Goal: Check status: Check status

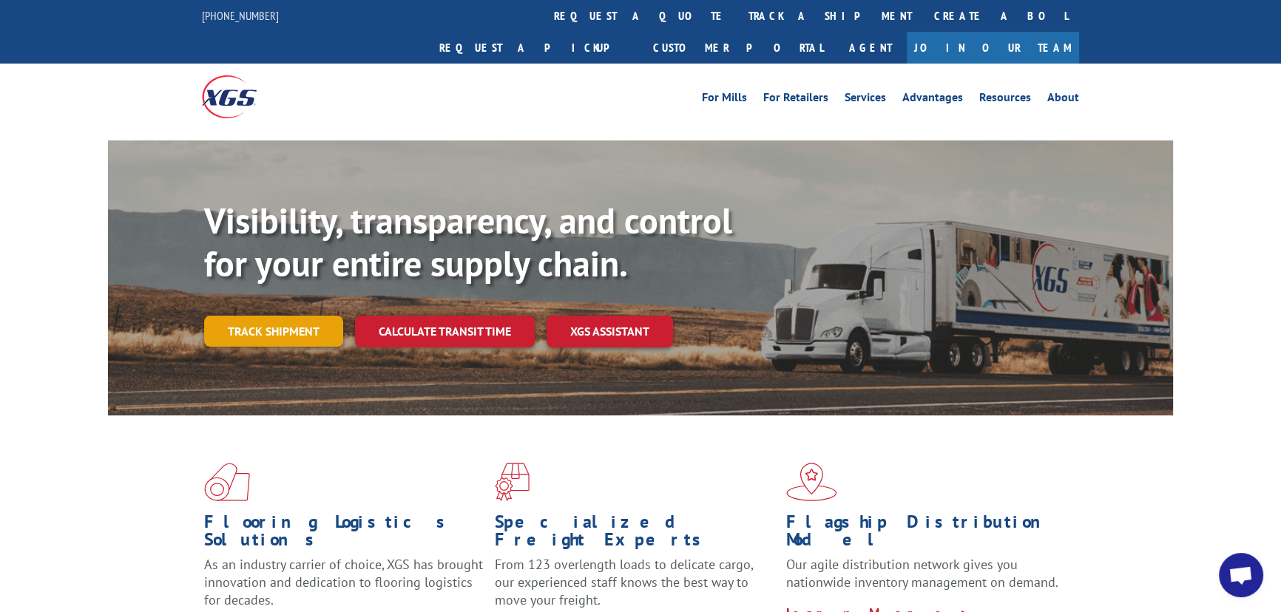
click at [296, 316] on link "Track shipment" at bounding box center [273, 331] width 139 height 31
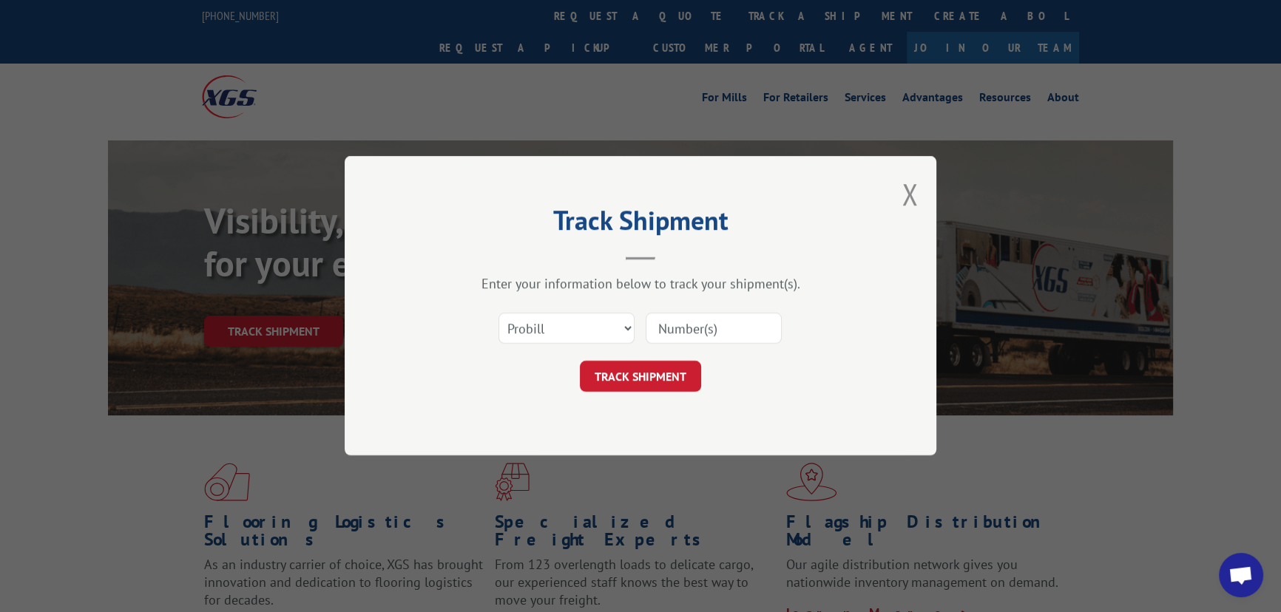
click at [657, 318] on input at bounding box center [714, 329] width 136 height 31
type input "17602227"
click at [628, 385] on button "TRACK SHIPMENT" at bounding box center [640, 377] width 121 height 31
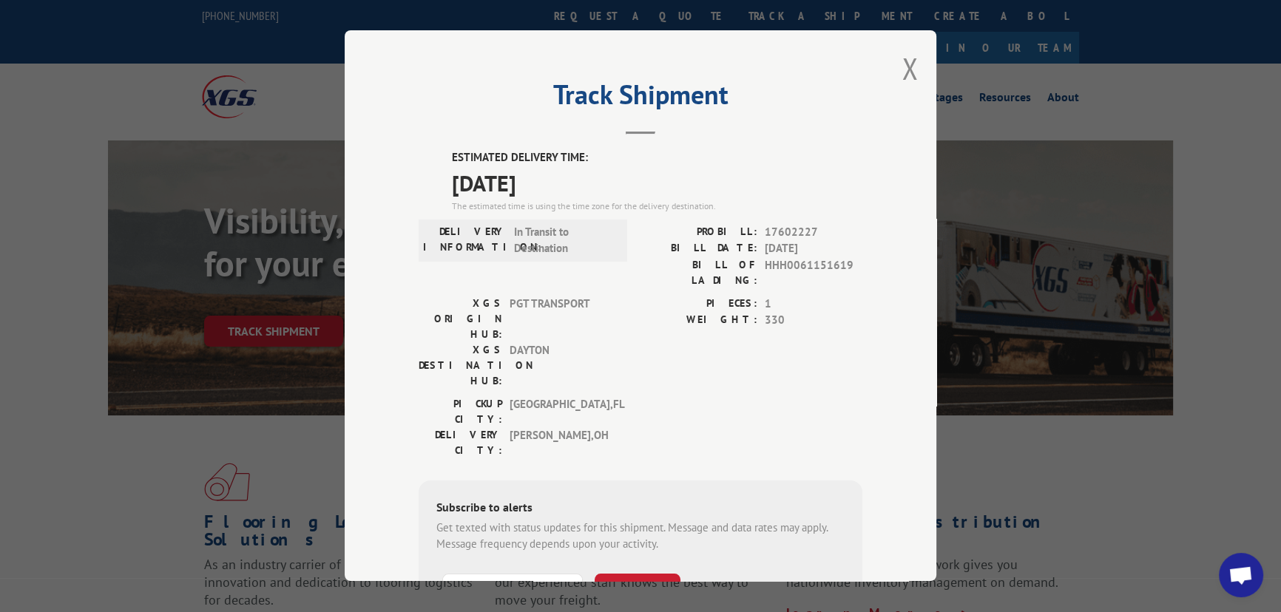
click at [913, 73] on div "Track Shipment ESTIMATED DELIVERY TIME: 09/15/2025 The estimated time is using …" at bounding box center [641, 305] width 592 height 551
click at [905, 61] on button "Close modal" at bounding box center [910, 68] width 16 height 39
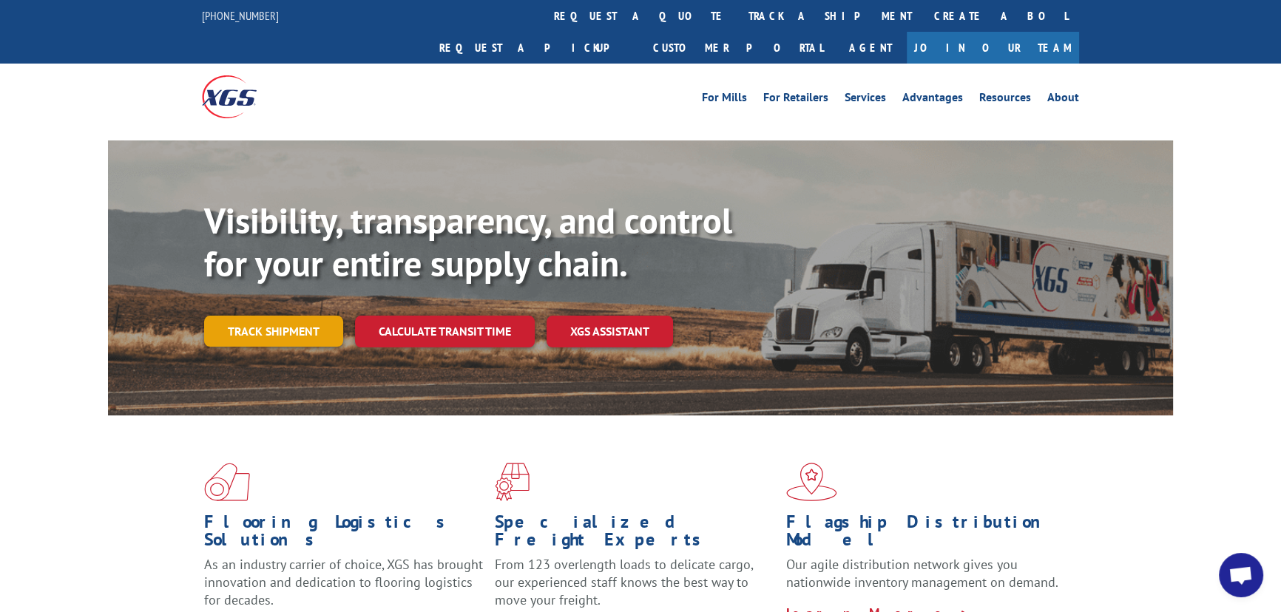
click at [303, 316] on link "Track shipment" at bounding box center [273, 331] width 139 height 31
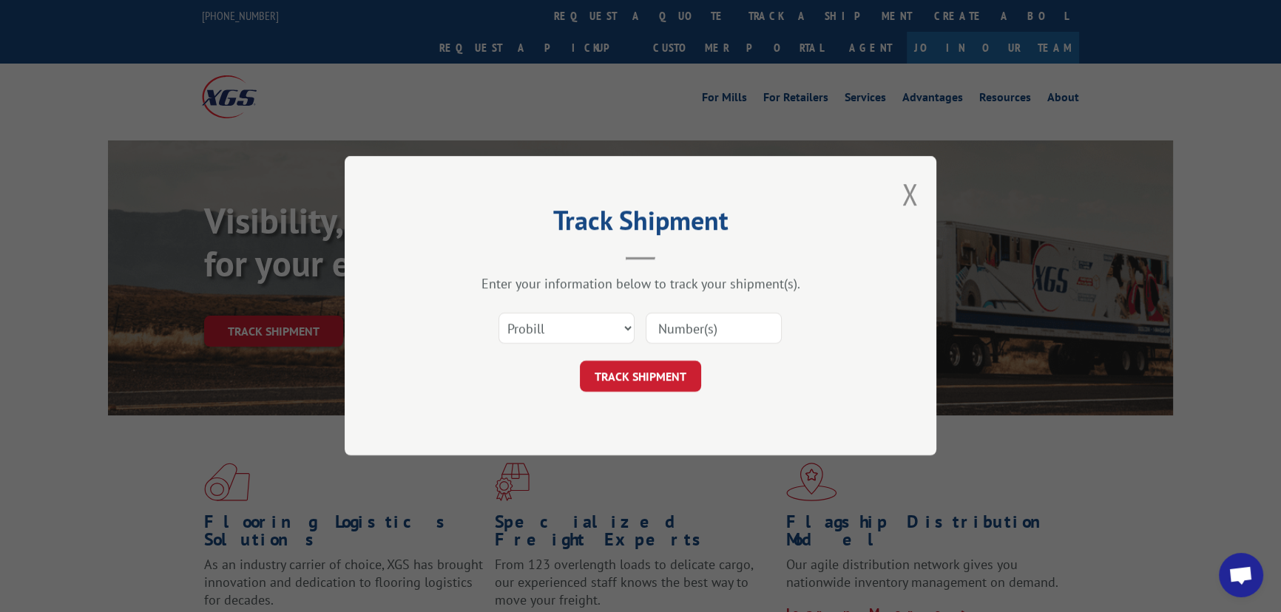
drag, startPoint x: 682, startPoint y: 328, endPoint x: 706, endPoint y: 328, distance: 24.4
click at [682, 328] on input at bounding box center [714, 329] width 136 height 31
type input "17592184"
click at [644, 374] on button "TRACK SHIPMENT" at bounding box center [640, 377] width 121 height 31
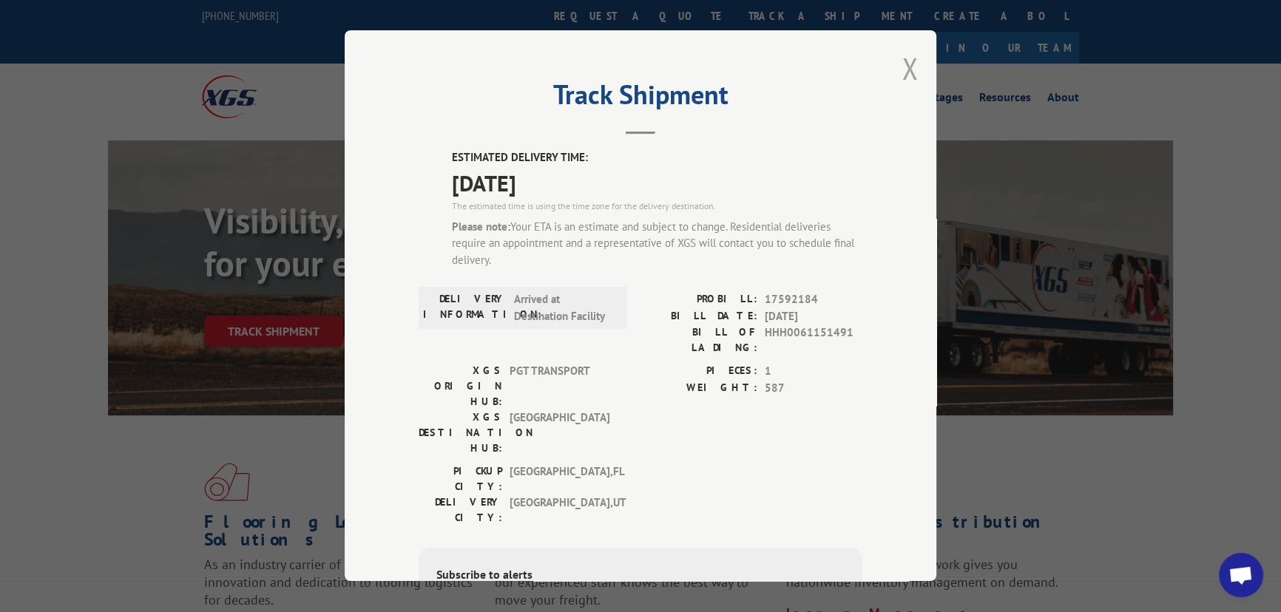
click at [903, 71] on button "Close modal" at bounding box center [910, 68] width 16 height 39
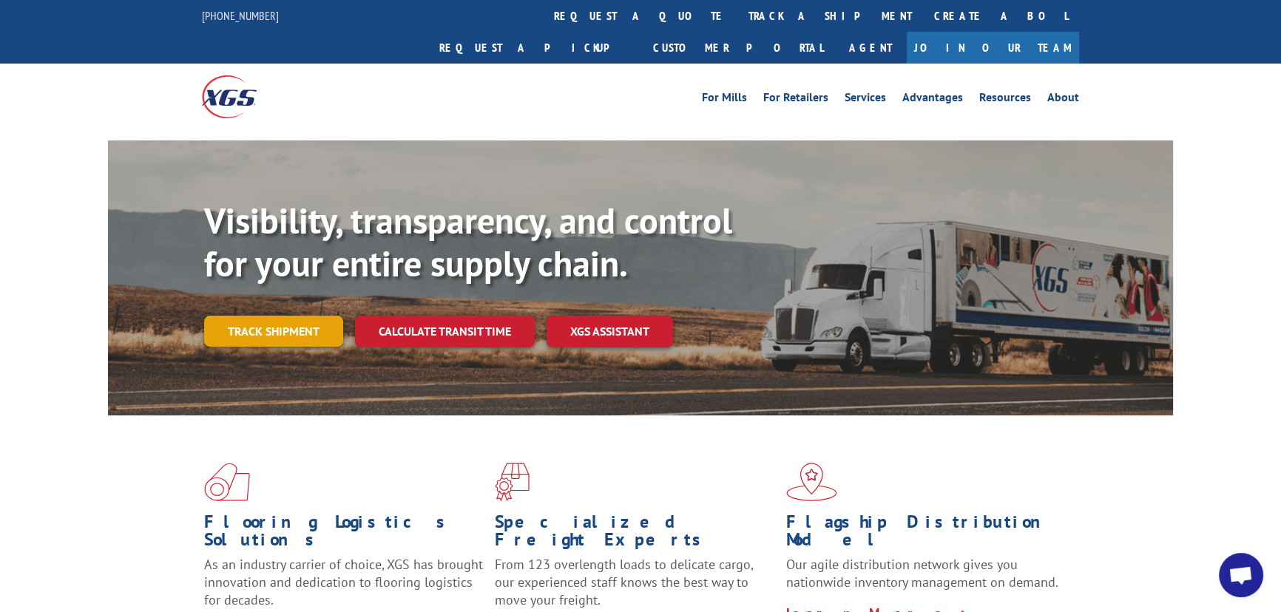
click at [270, 316] on link "Track shipment" at bounding box center [273, 331] width 139 height 31
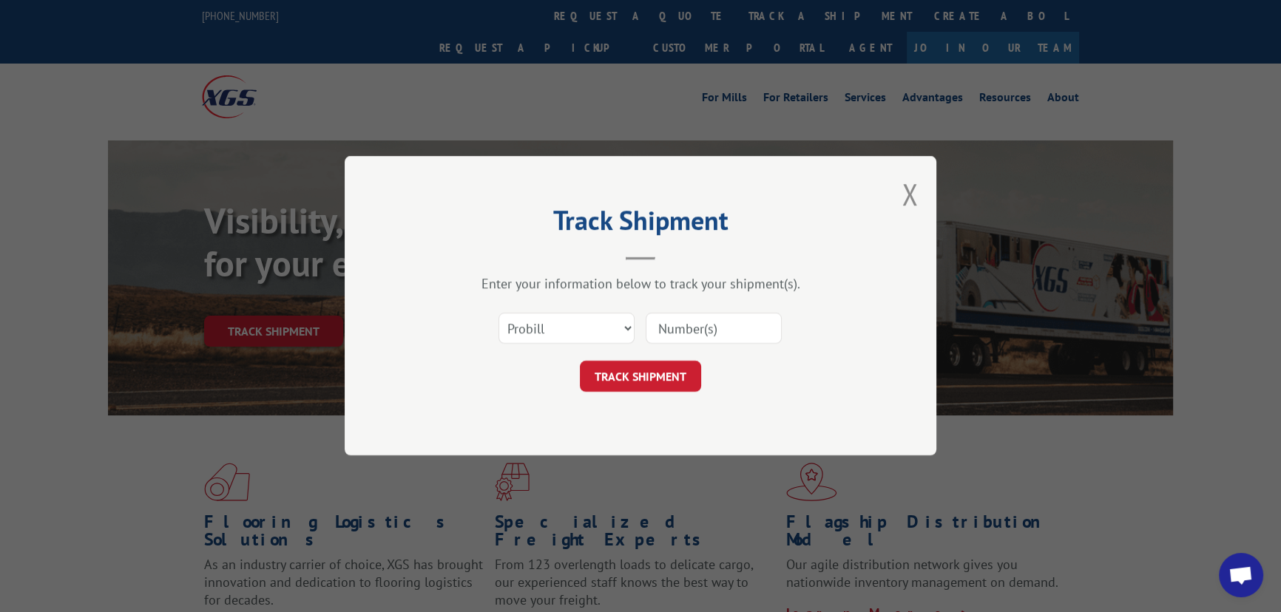
click at [717, 348] on div "Select category... Probill BOL PO" at bounding box center [641, 329] width 444 height 49
click at [676, 320] on input at bounding box center [714, 329] width 136 height 31
type input "17557458"
click at [626, 371] on button "TRACK SHIPMENT" at bounding box center [640, 377] width 121 height 31
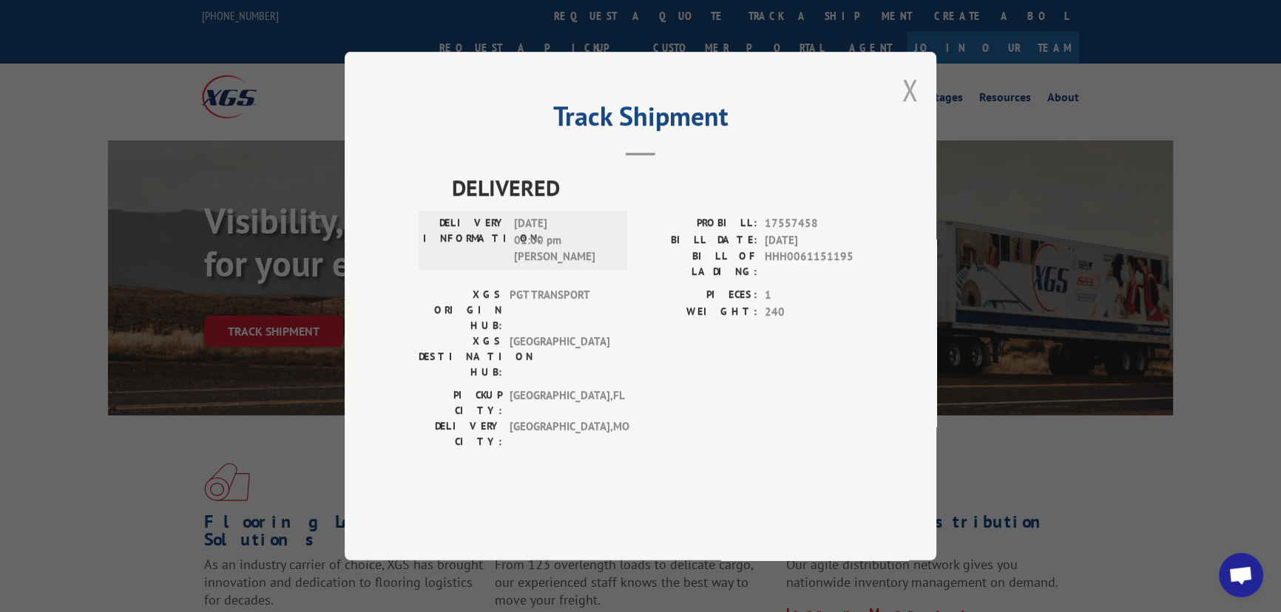
click at [910, 109] on button "Close modal" at bounding box center [910, 89] width 16 height 39
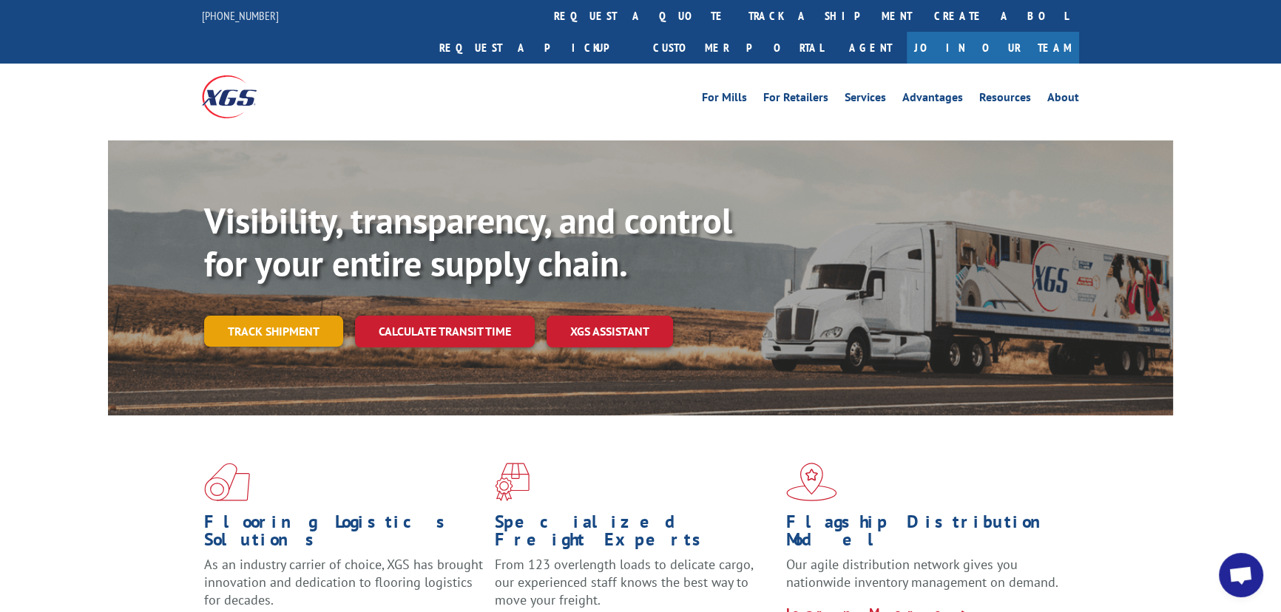
click at [297, 316] on link "Track shipment" at bounding box center [273, 331] width 139 height 31
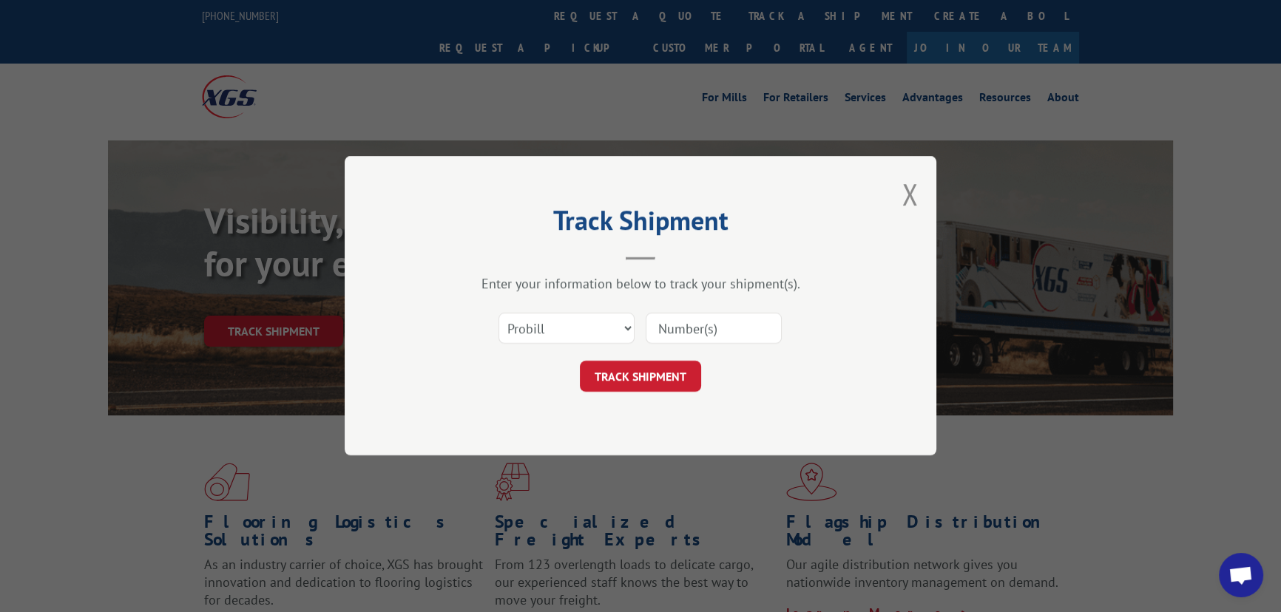
click at [688, 334] on input at bounding box center [714, 329] width 136 height 31
type input "17552081"
click at [663, 375] on button "TRACK SHIPMENT" at bounding box center [640, 377] width 121 height 31
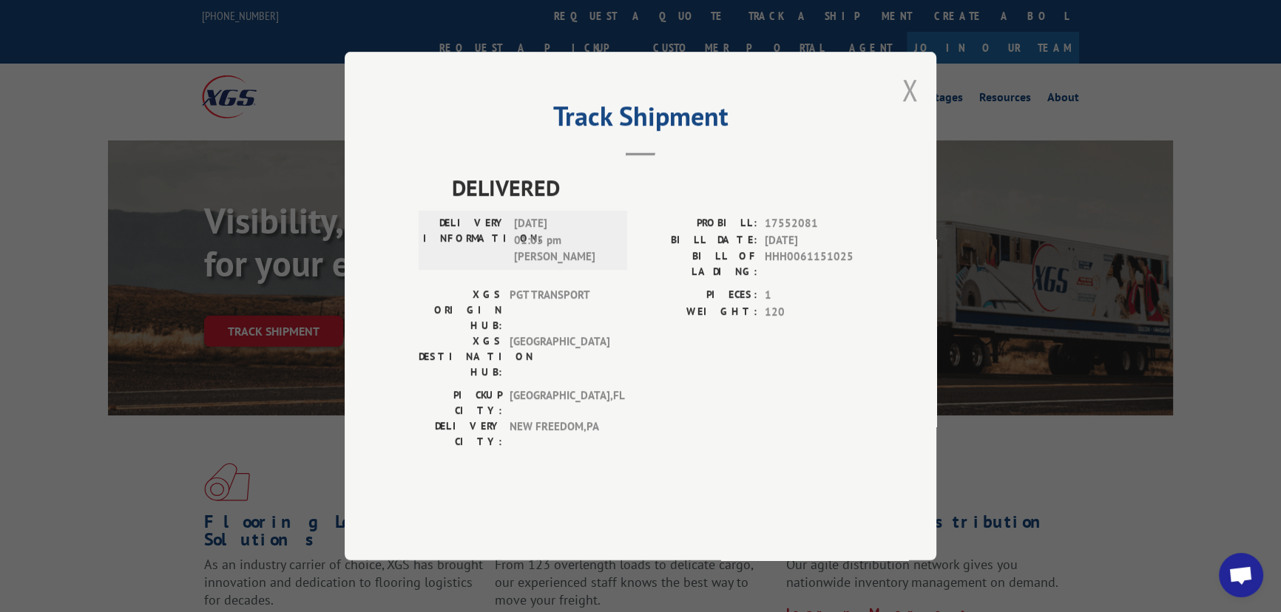
click at [913, 109] on button "Close modal" at bounding box center [910, 89] width 16 height 39
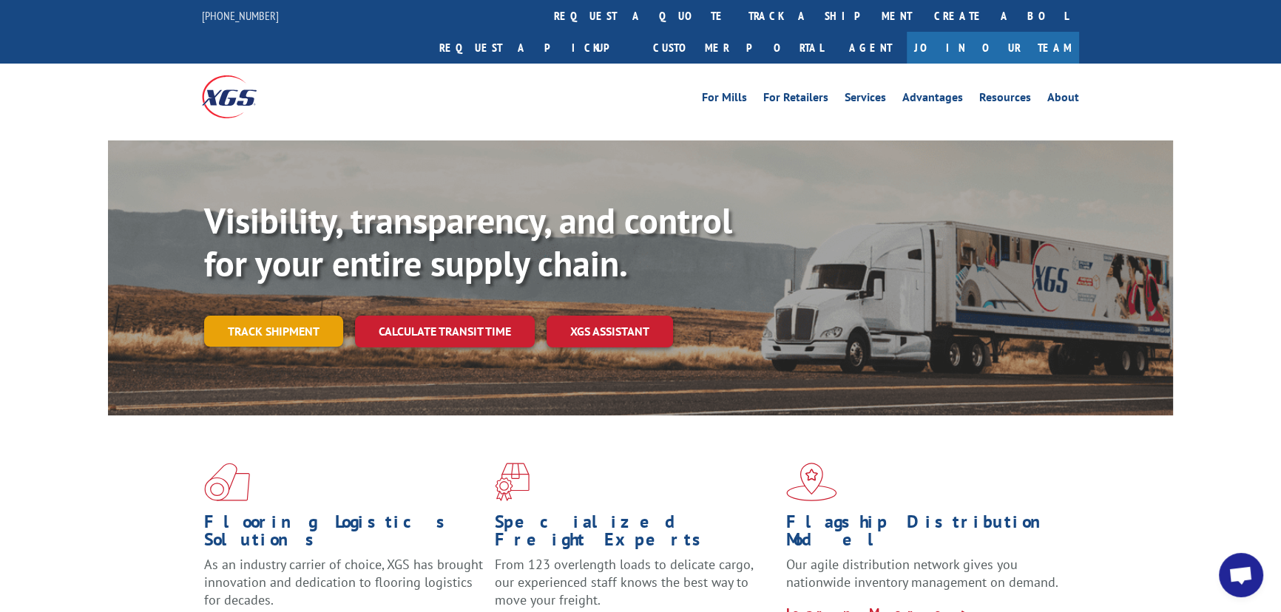
click at [262, 316] on link "Track shipment" at bounding box center [273, 331] width 139 height 31
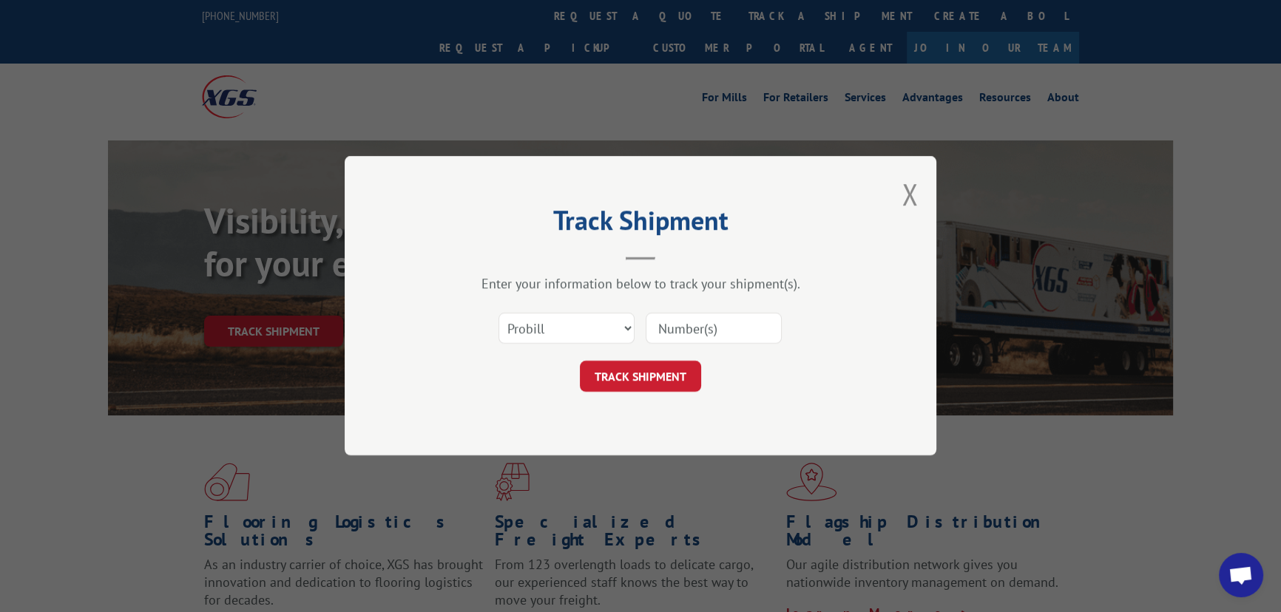
click at [675, 326] on input at bounding box center [714, 329] width 136 height 31
type input "17557459"
click button "TRACK SHIPMENT" at bounding box center [640, 377] width 121 height 31
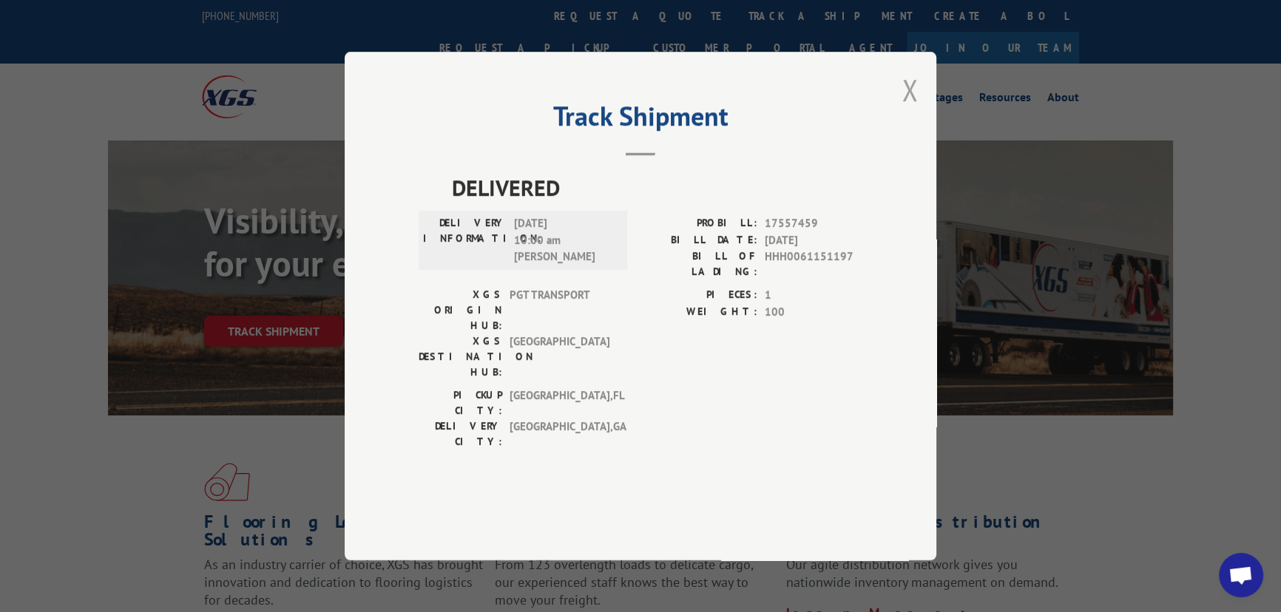
click at [912, 109] on button "Close modal" at bounding box center [910, 89] width 16 height 39
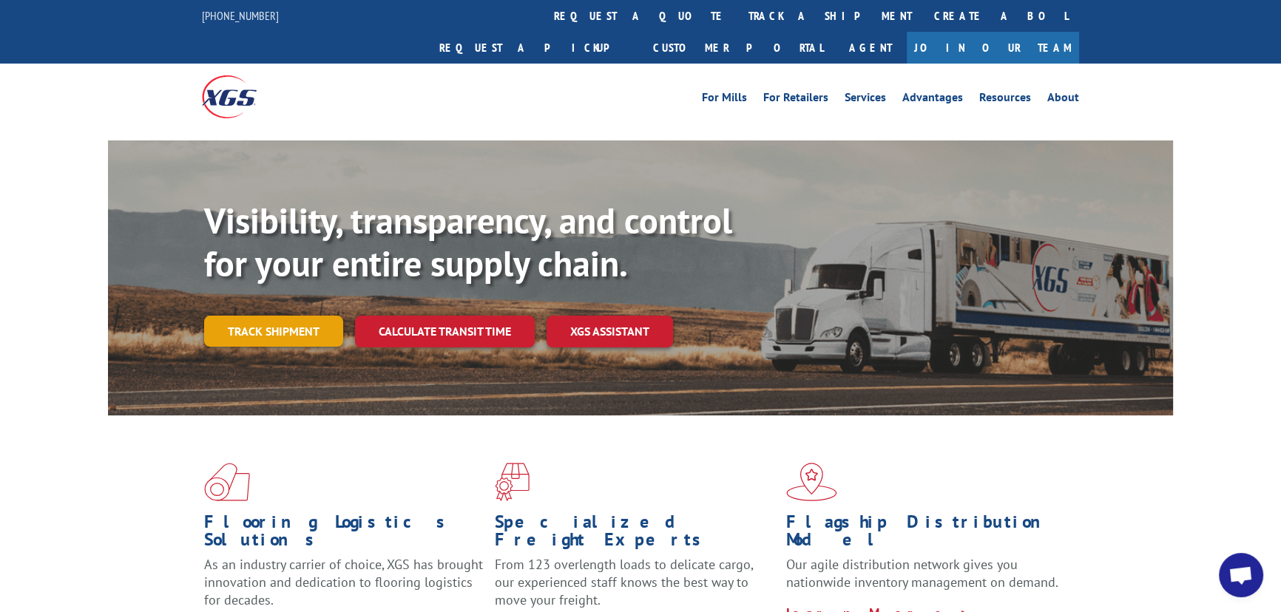
click at [260, 316] on link "Track shipment" at bounding box center [273, 331] width 139 height 31
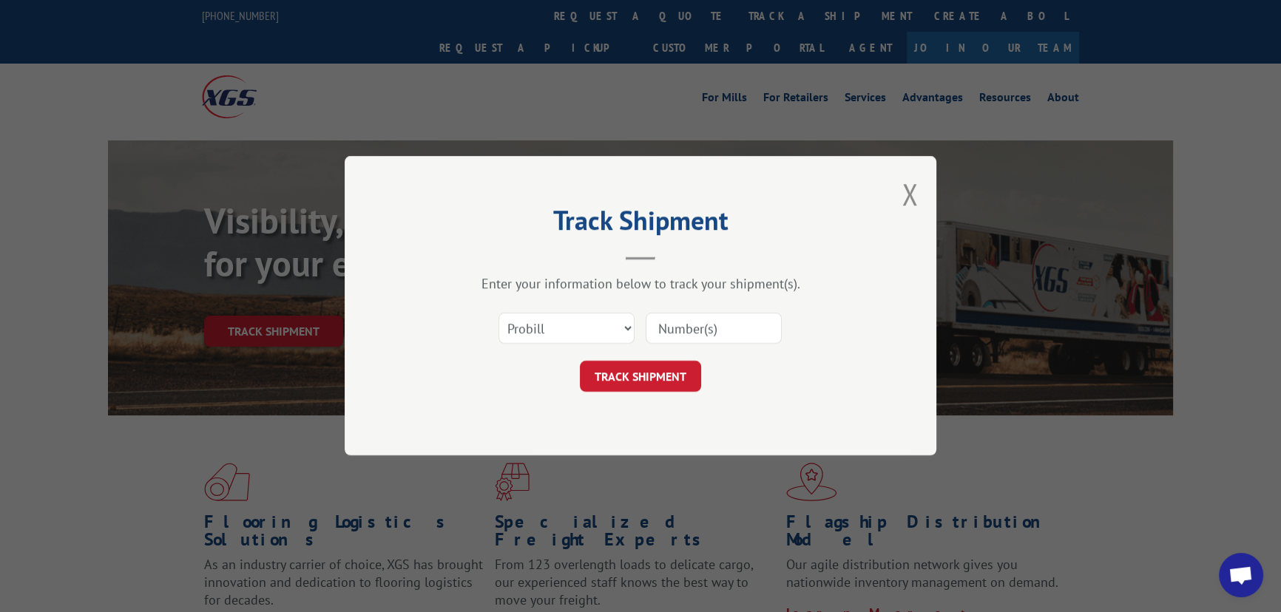
click at [669, 322] on input at bounding box center [714, 329] width 136 height 31
type input "17587816"
click button "TRACK SHIPMENT" at bounding box center [640, 377] width 121 height 31
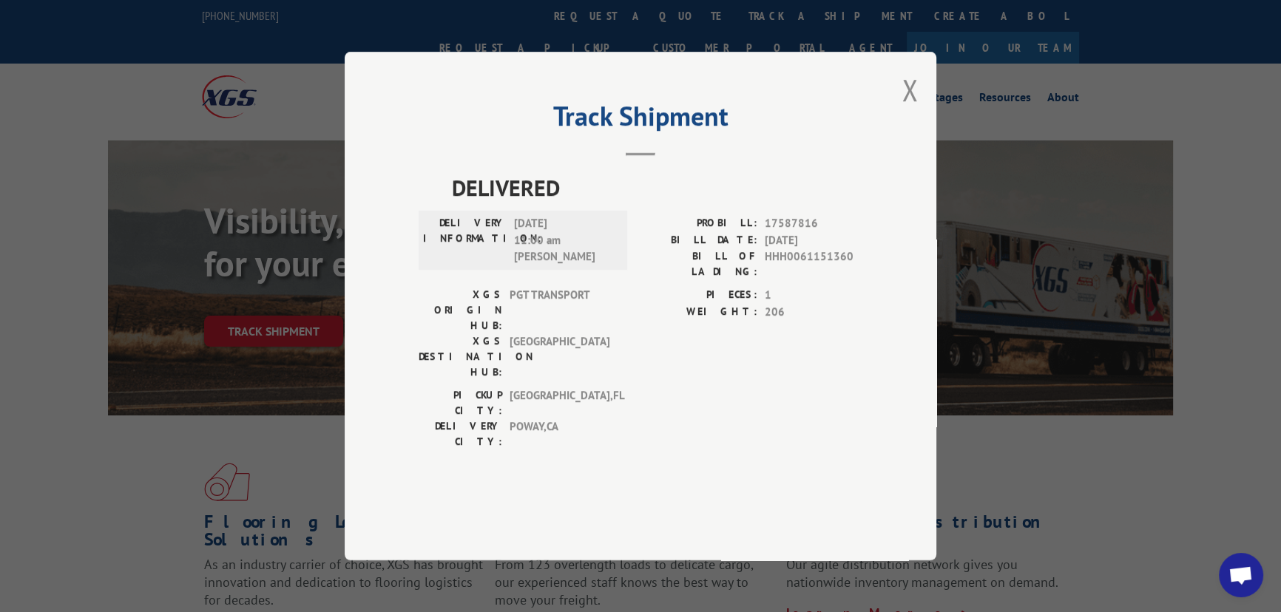
drag, startPoint x: 910, startPoint y: 133, endPoint x: 920, endPoint y: 135, distance: 10.6
click at [910, 109] on button "Close modal" at bounding box center [910, 89] width 16 height 39
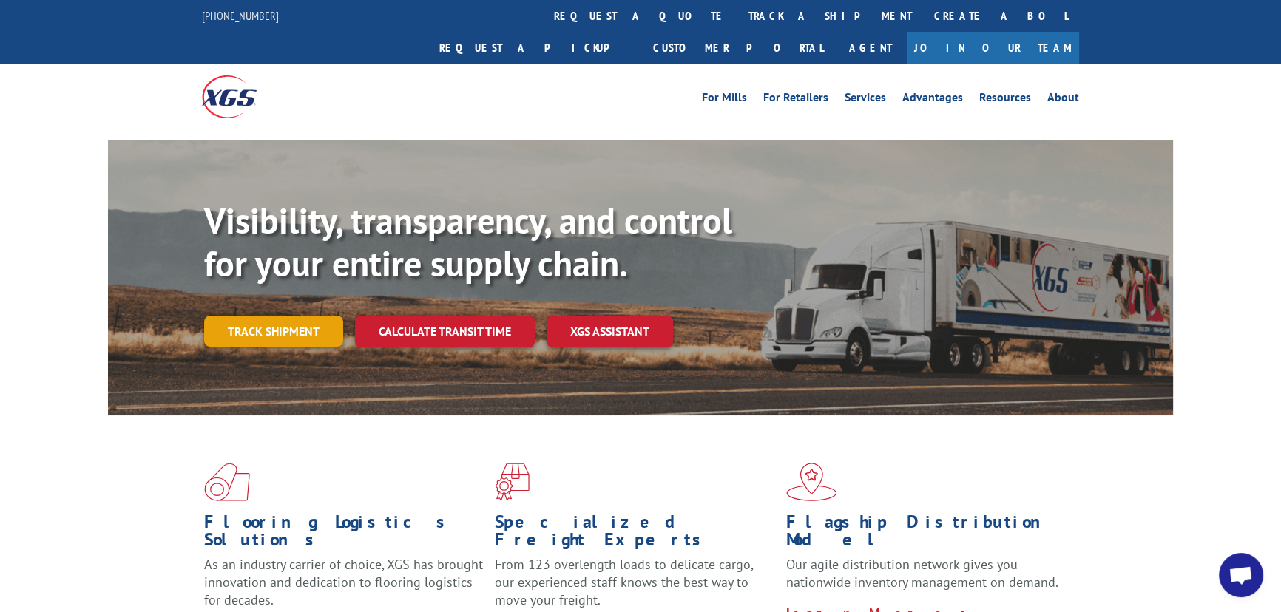
click at [243, 316] on link "Track shipment" at bounding box center [273, 331] width 139 height 31
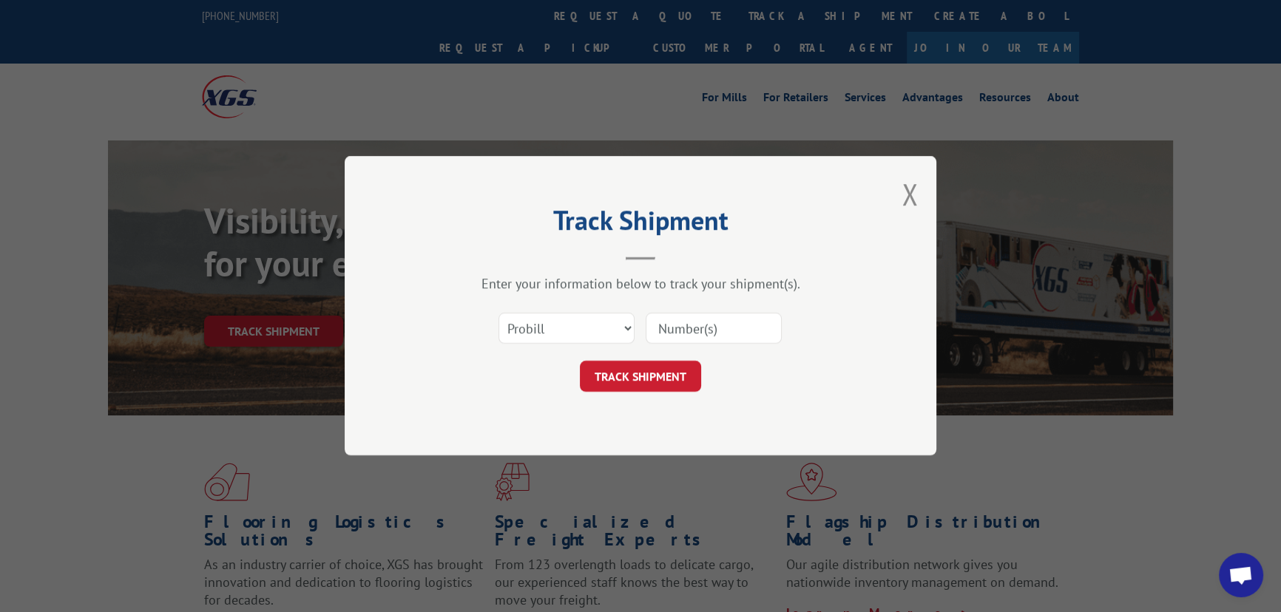
click at [697, 319] on input at bounding box center [714, 329] width 136 height 31
type input "836694924"
click at [630, 367] on button "TRACK SHIPMENT" at bounding box center [640, 377] width 121 height 31
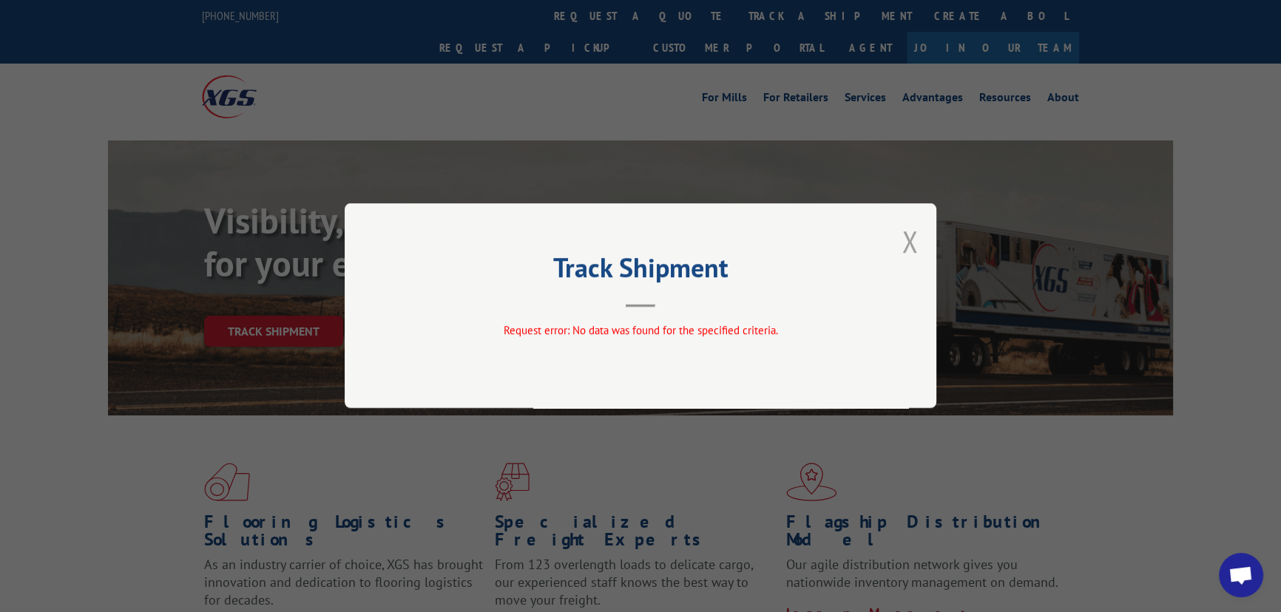
click at [916, 244] on button "Close modal" at bounding box center [910, 241] width 16 height 39
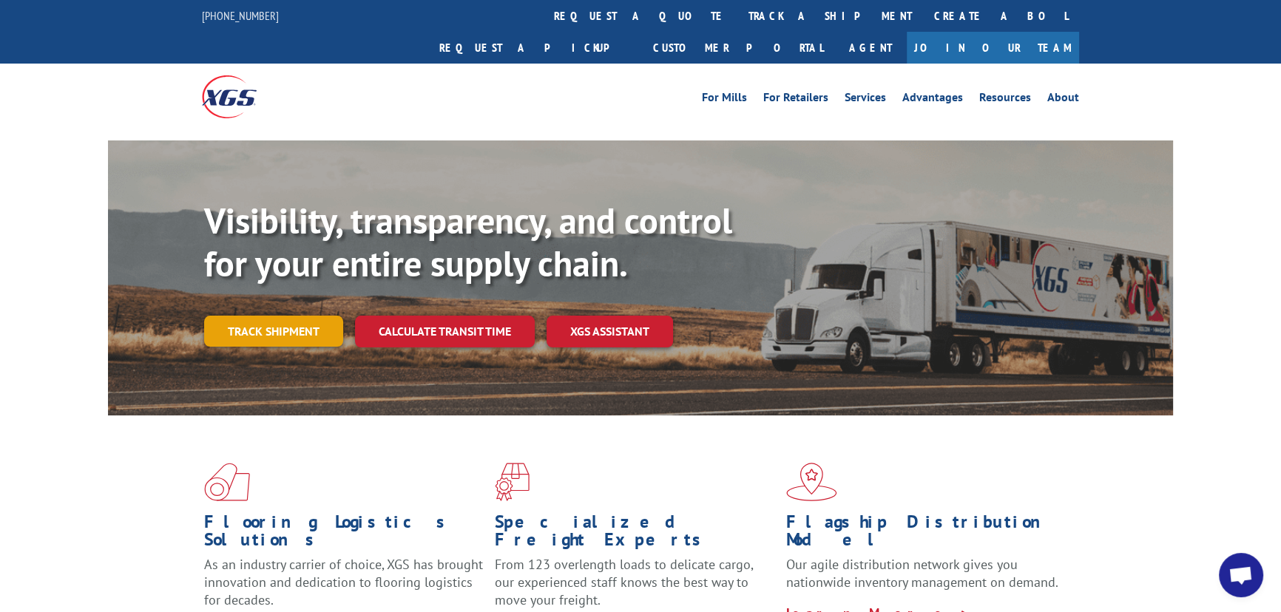
click at [260, 316] on link "Track shipment" at bounding box center [273, 331] width 139 height 31
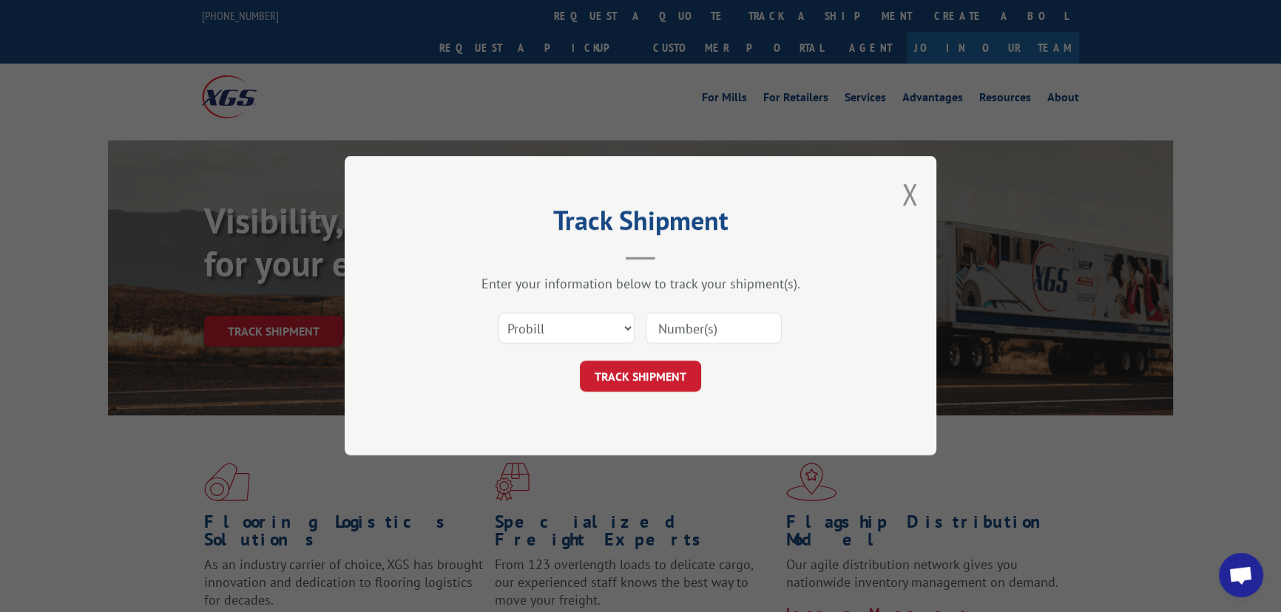
click at [657, 328] on input at bounding box center [714, 329] width 136 height 31
click at [826, 110] on div "Track Shipment Enter your information below to track your shipment(s). Select c…" at bounding box center [640, 306] width 1281 height 612
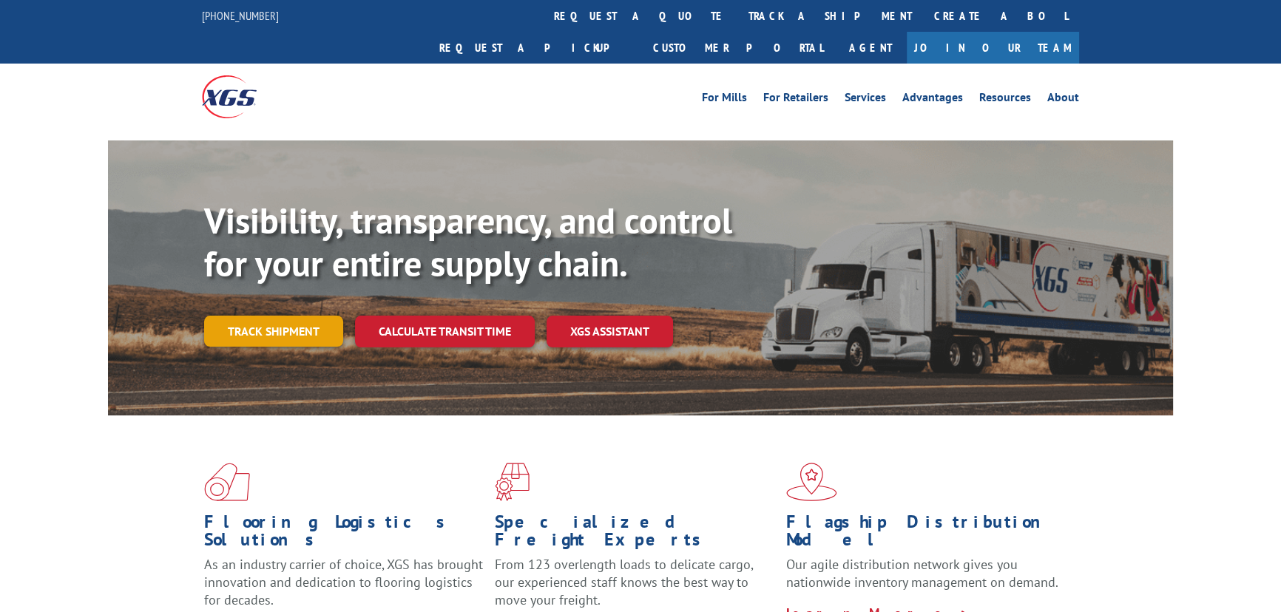
click at [288, 316] on link "Track shipment" at bounding box center [273, 331] width 139 height 31
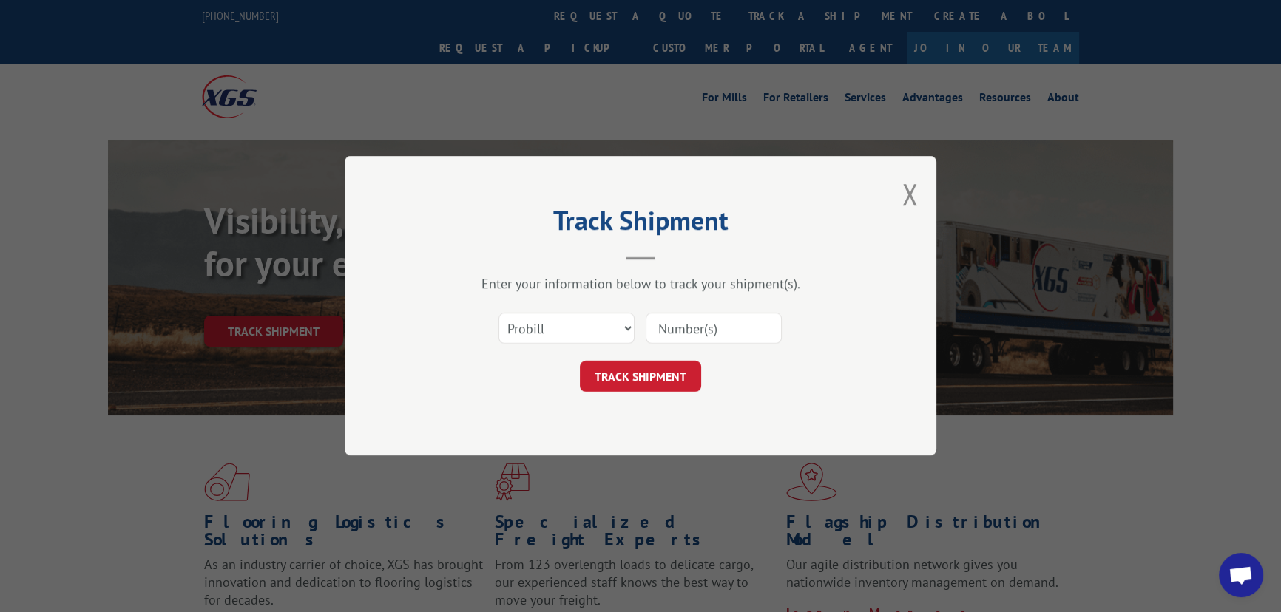
click at [709, 325] on input at bounding box center [714, 329] width 136 height 31
type input "17538465"
click at [649, 384] on button "TRACK SHIPMENT" at bounding box center [640, 377] width 121 height 31
